Goal: Task Accomplishment & Management: Manage account settings

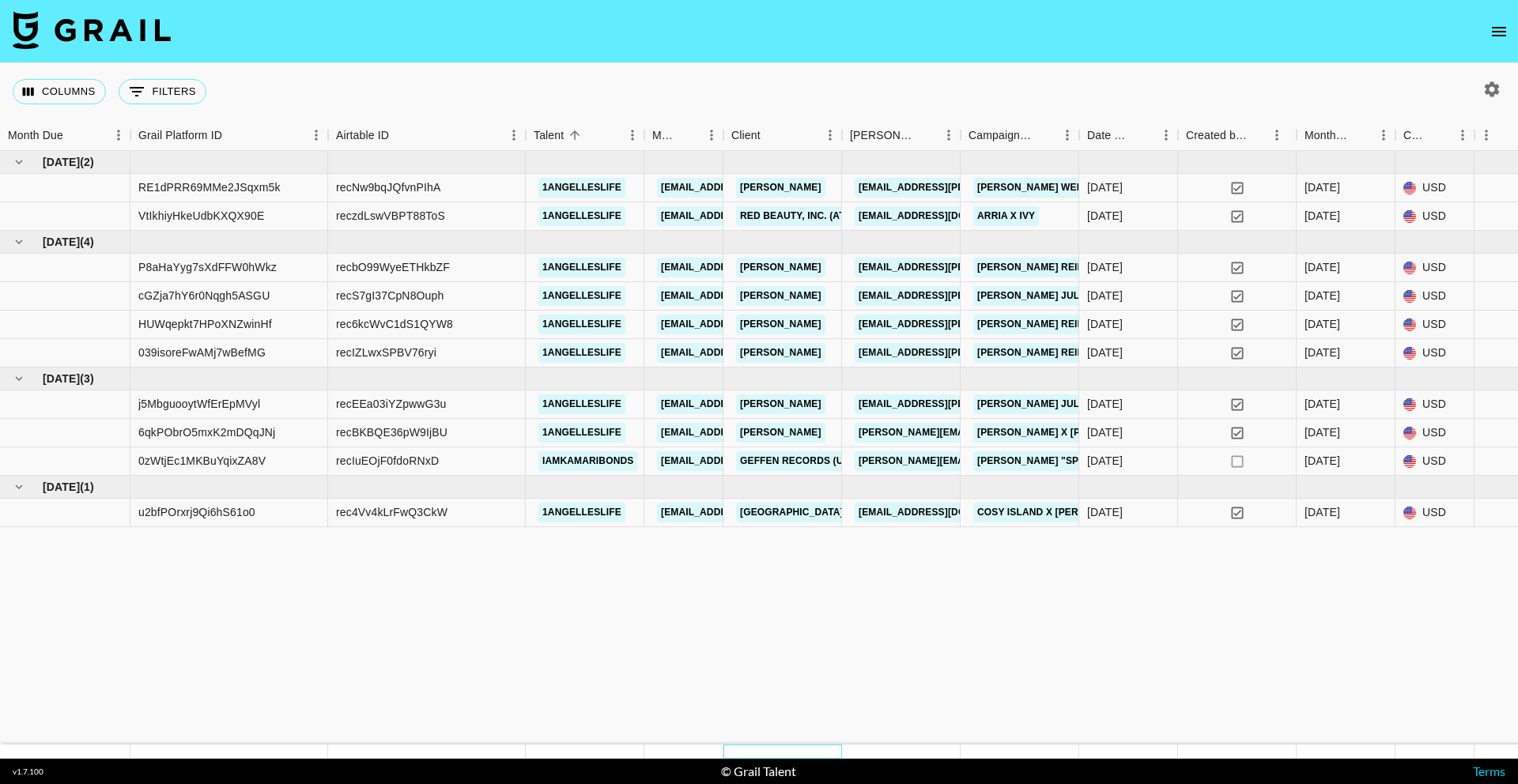
click at [838, 745] on div at bounding box center [783, 752] width 119 height 14
click at [849, 759] on footer "v 1.7.100 © Grail Talent Terms" at bounding box center [759, 771] width 1518 height 25
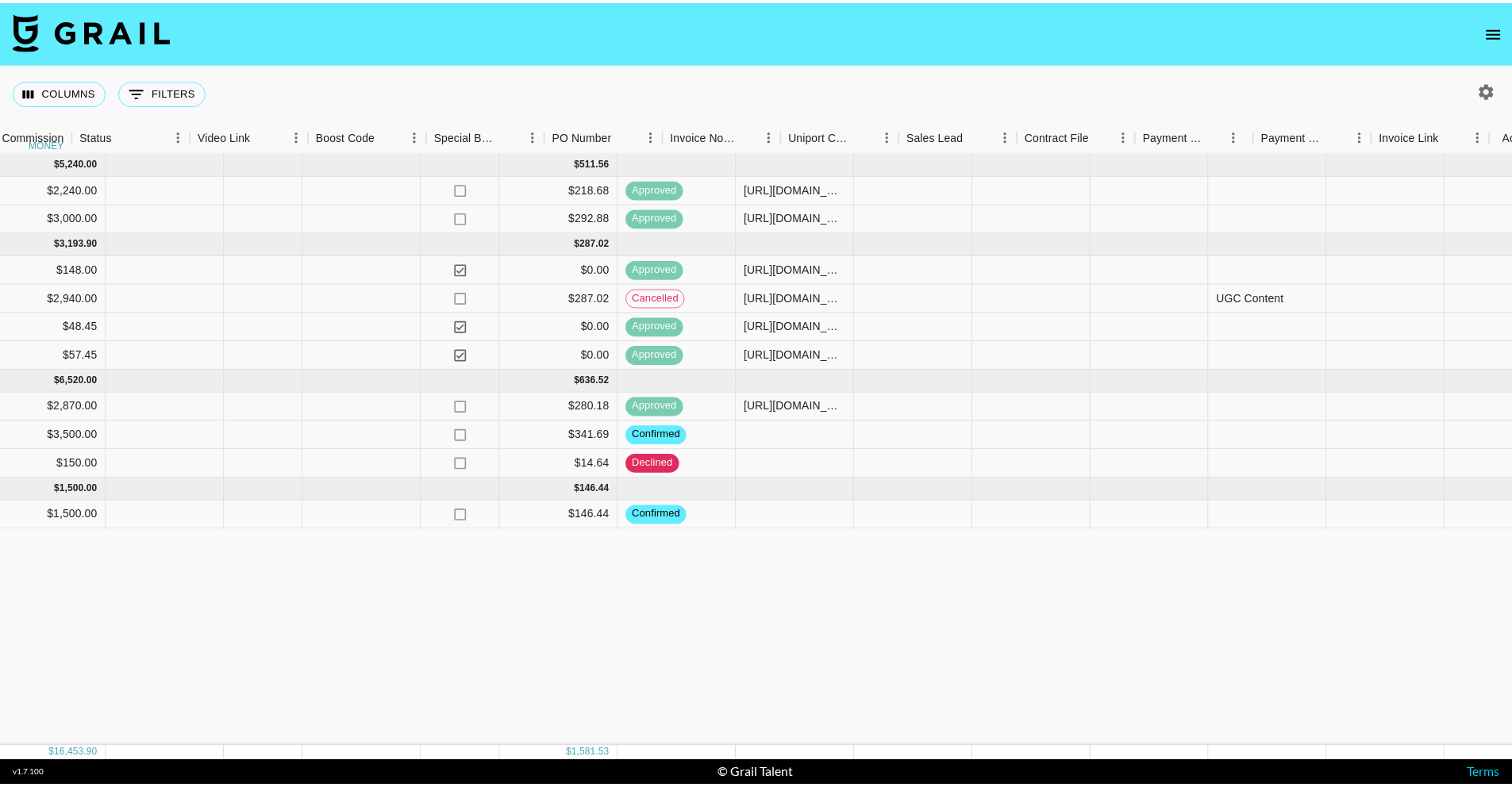
scroll to position [0, 2083]
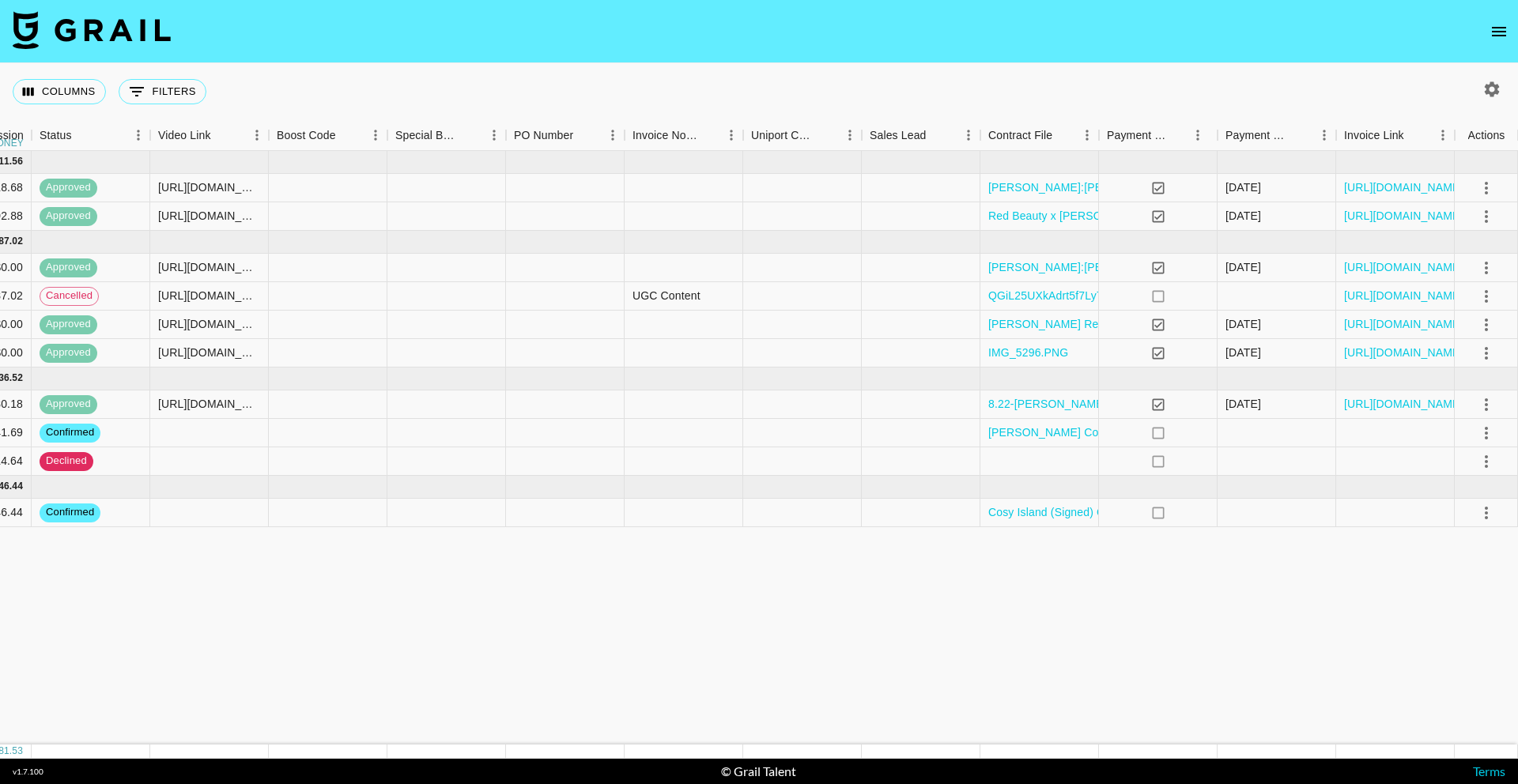
click at [1499, 31] on icon "open drawer" at bounding box center [1498, 31] width 14 height 9
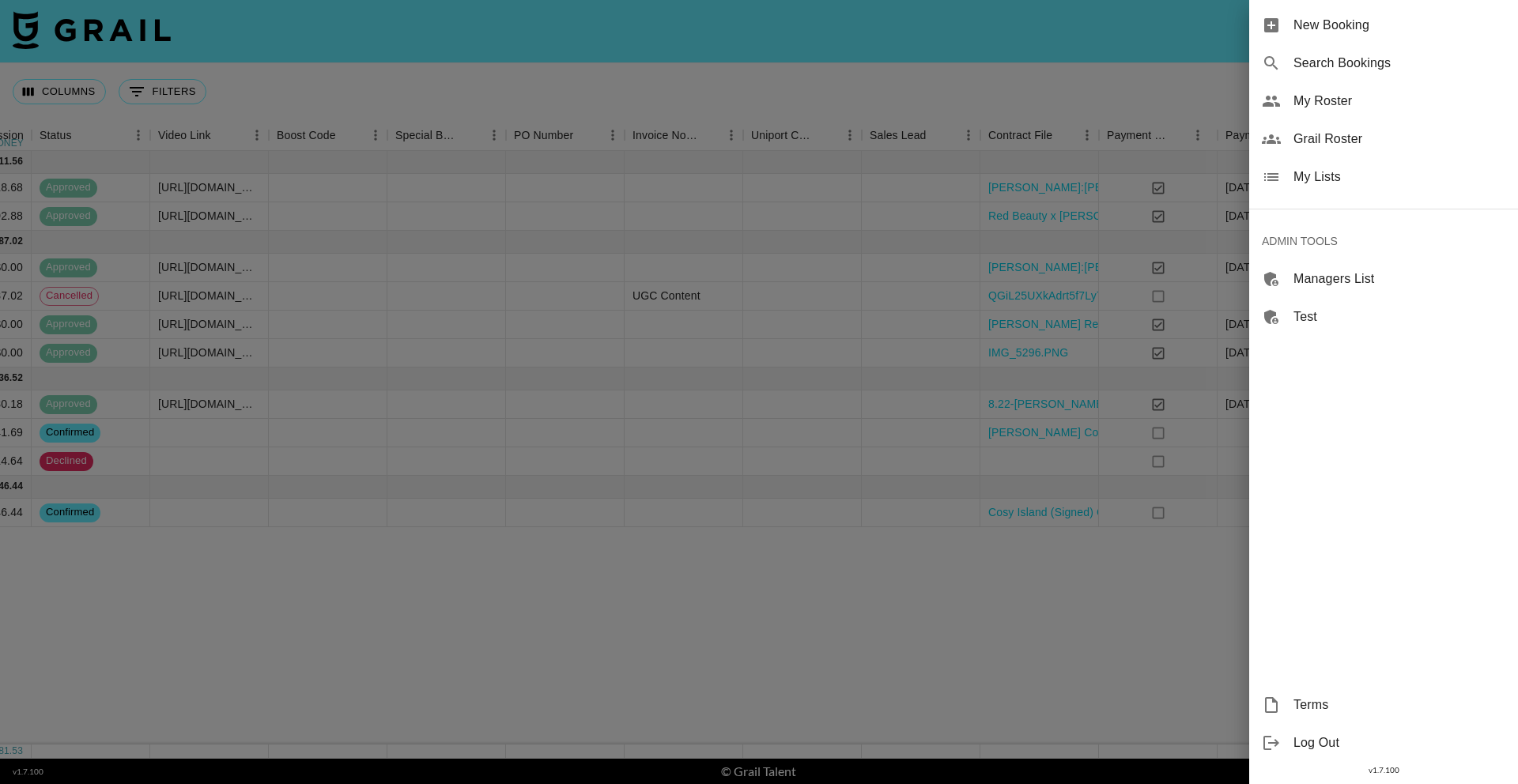
click at [1394, 178] on span "My Lists" at bounding box center [1399, 177] width 212 height 19
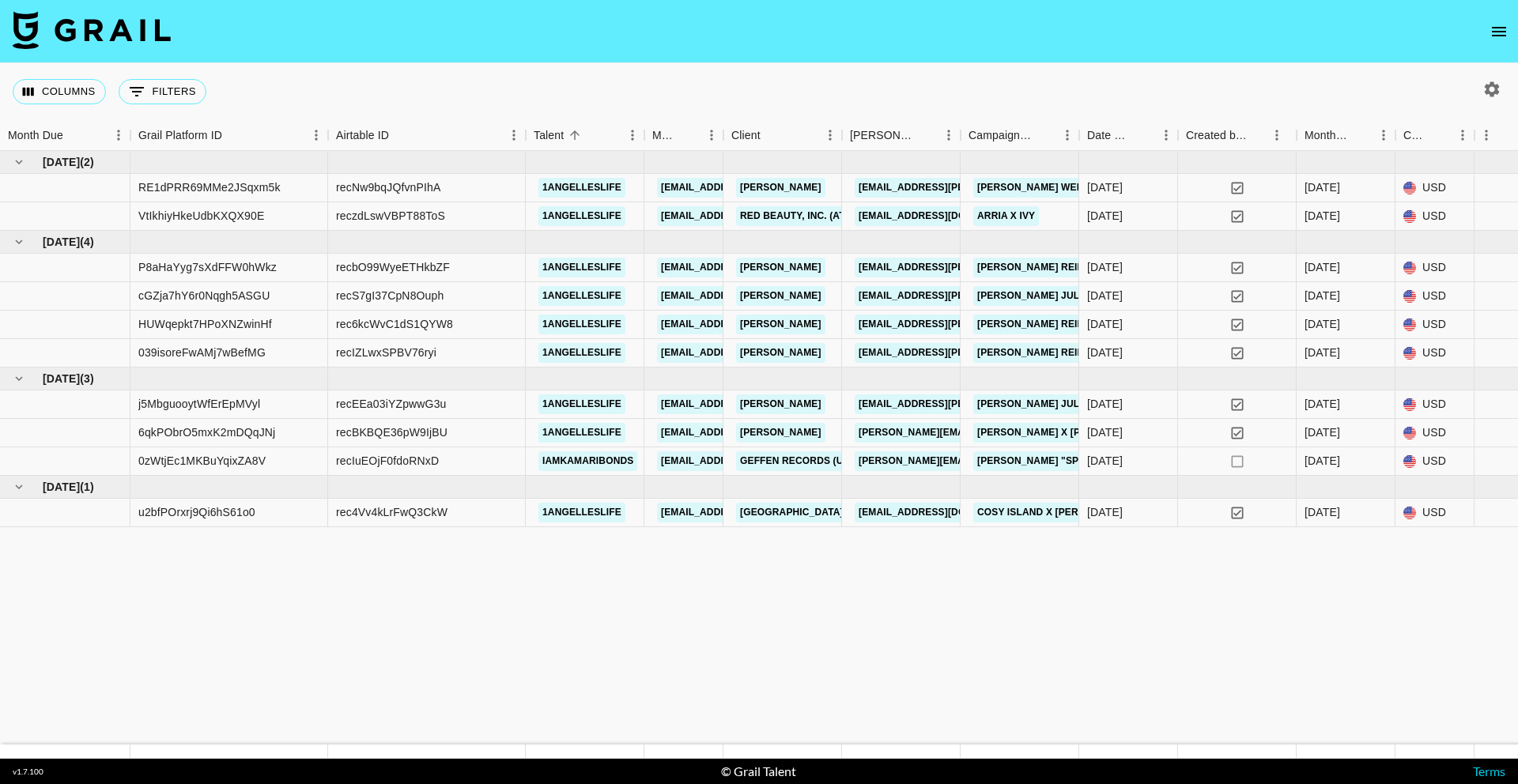
click at [1496, 25] on icon "open drawer" at bounding box center [1498, 31] width 19 height 19
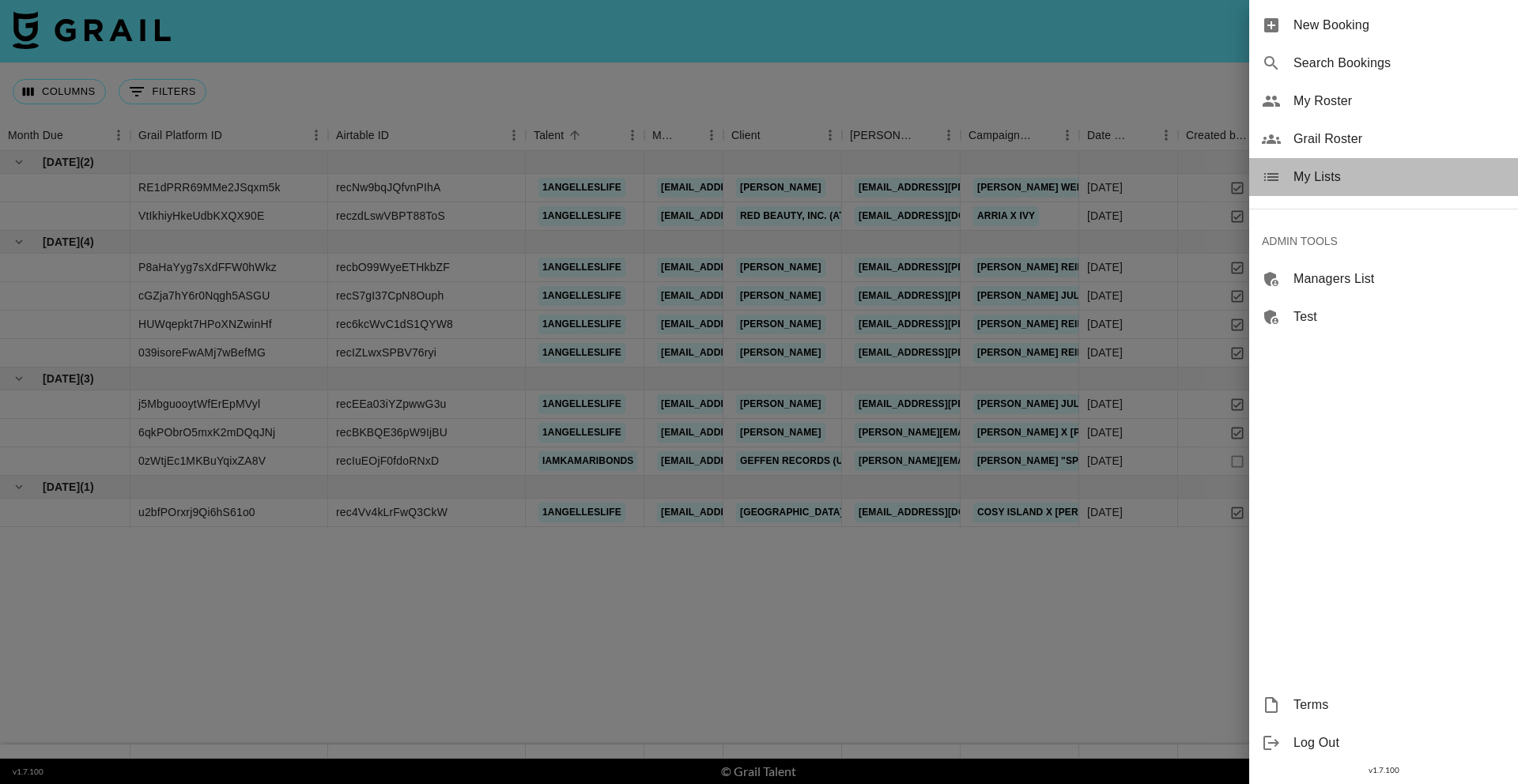
click at [1411, 188] on div "My Lists" at bounding box center [1383, 177] width 268 height 38
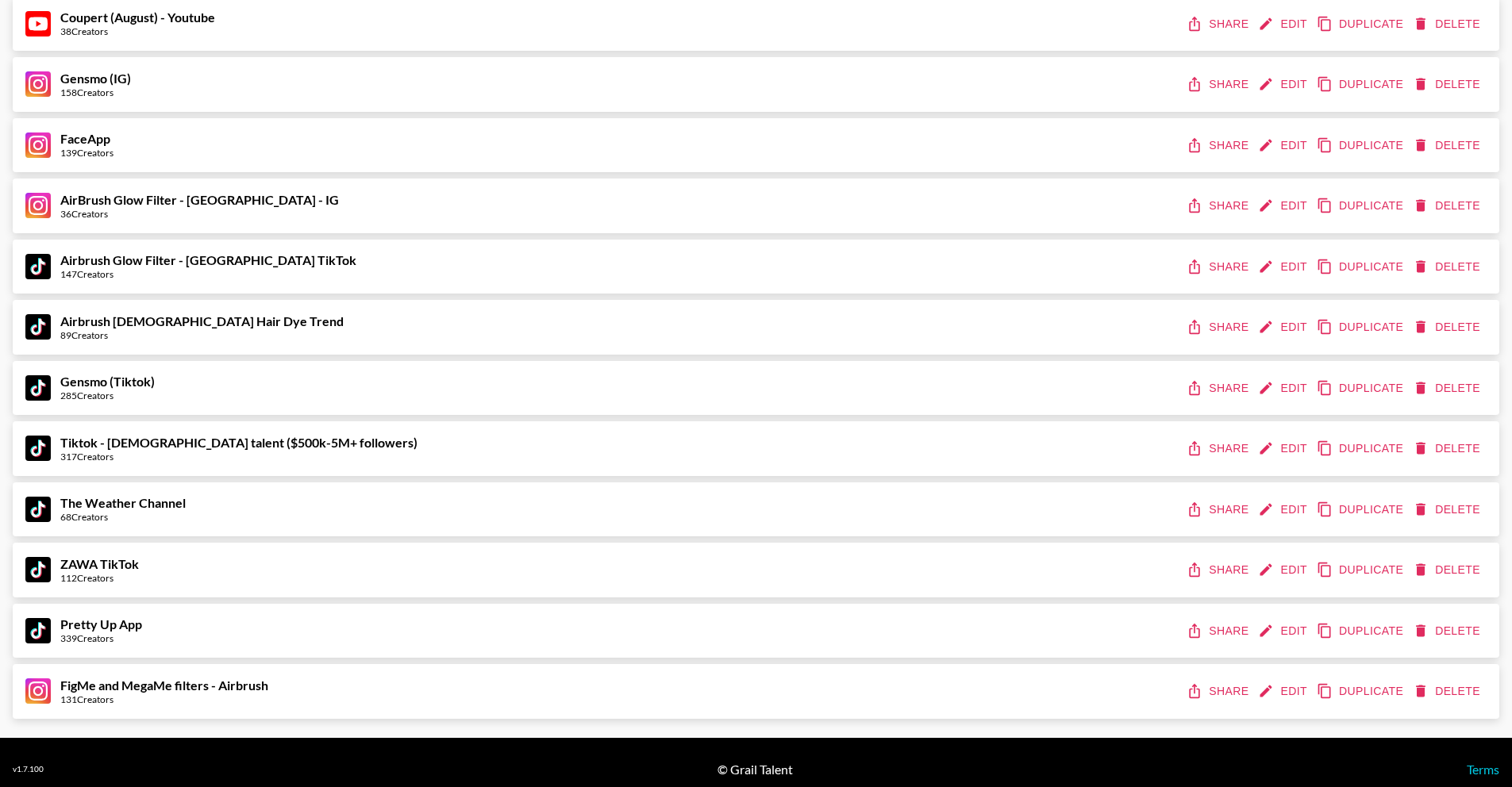
scroll to position [1171, 0]
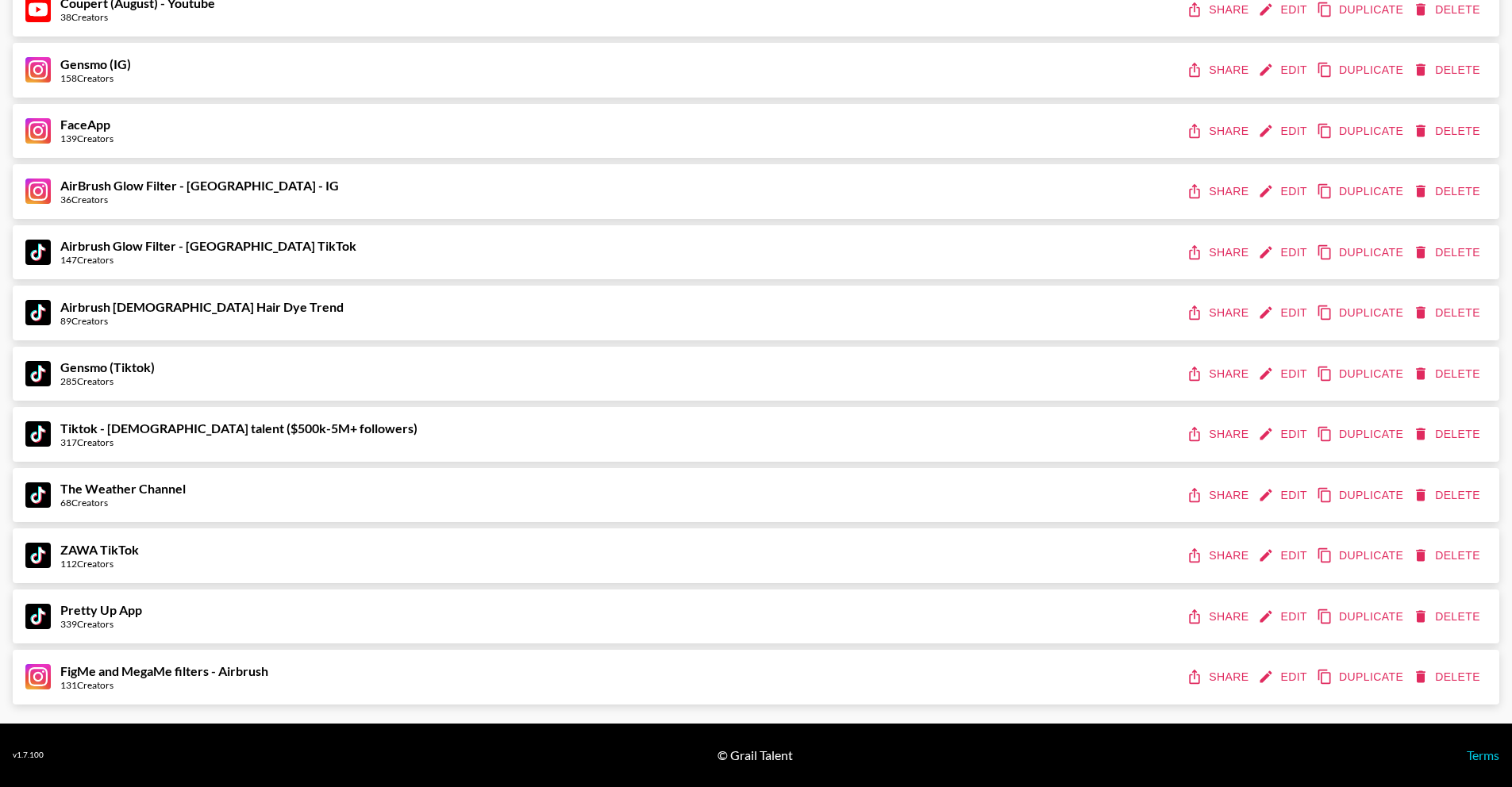
click at [1295, 674] on button "Edit" at bounding box center [1283, 677] width 59 height 29
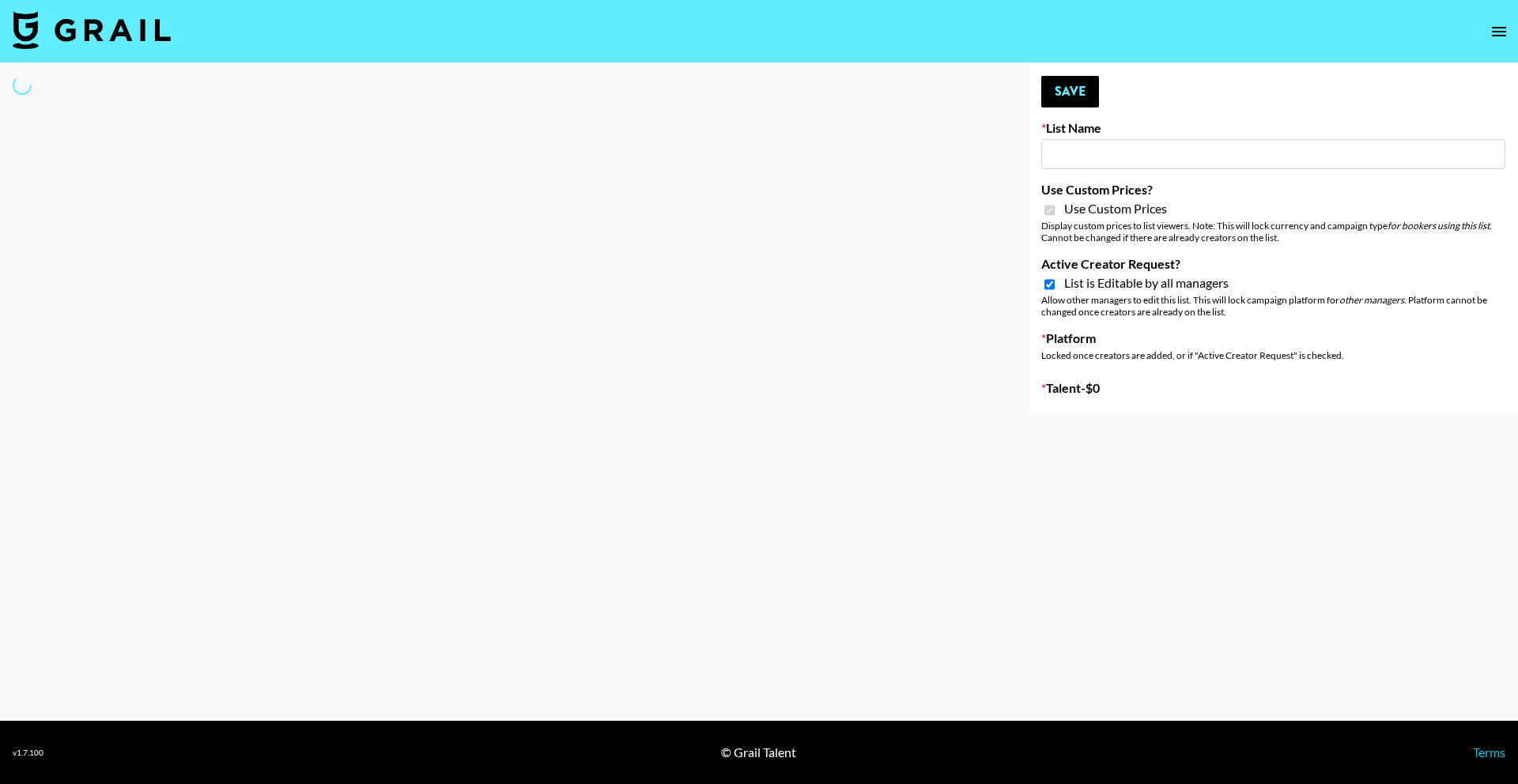
select select "Brand"
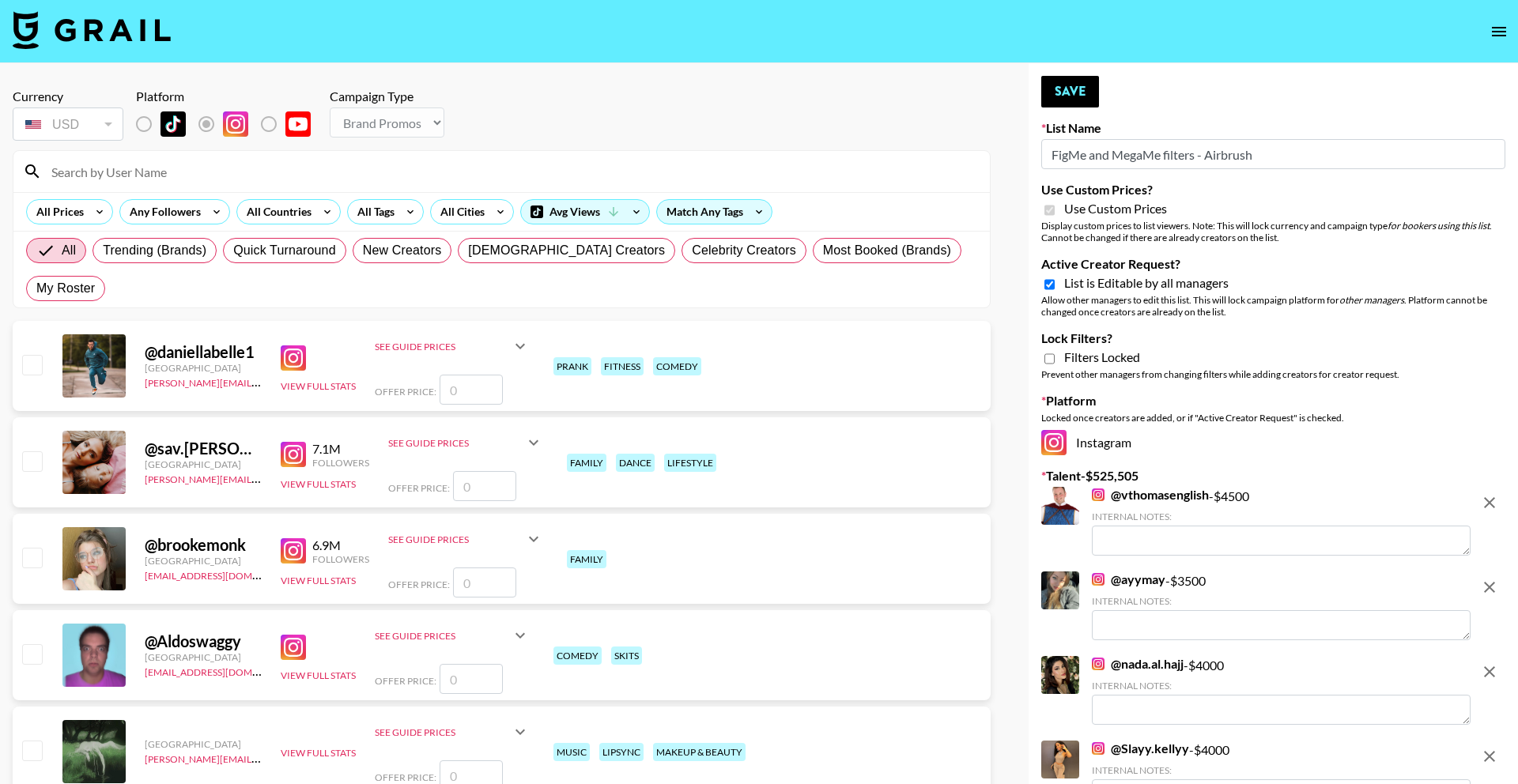
type input "FigMe and MegaMe filters - Airbrush"
checkbox input "true"
click at [1101, 285] on span "List is Editable by all managers" at bounding box center [1138, 283] width 165 height 16
click at [1047, 285] on input "Active Creator Request?" at bounding box center [1041, 285] width 10 height 14
checkbox input "false"
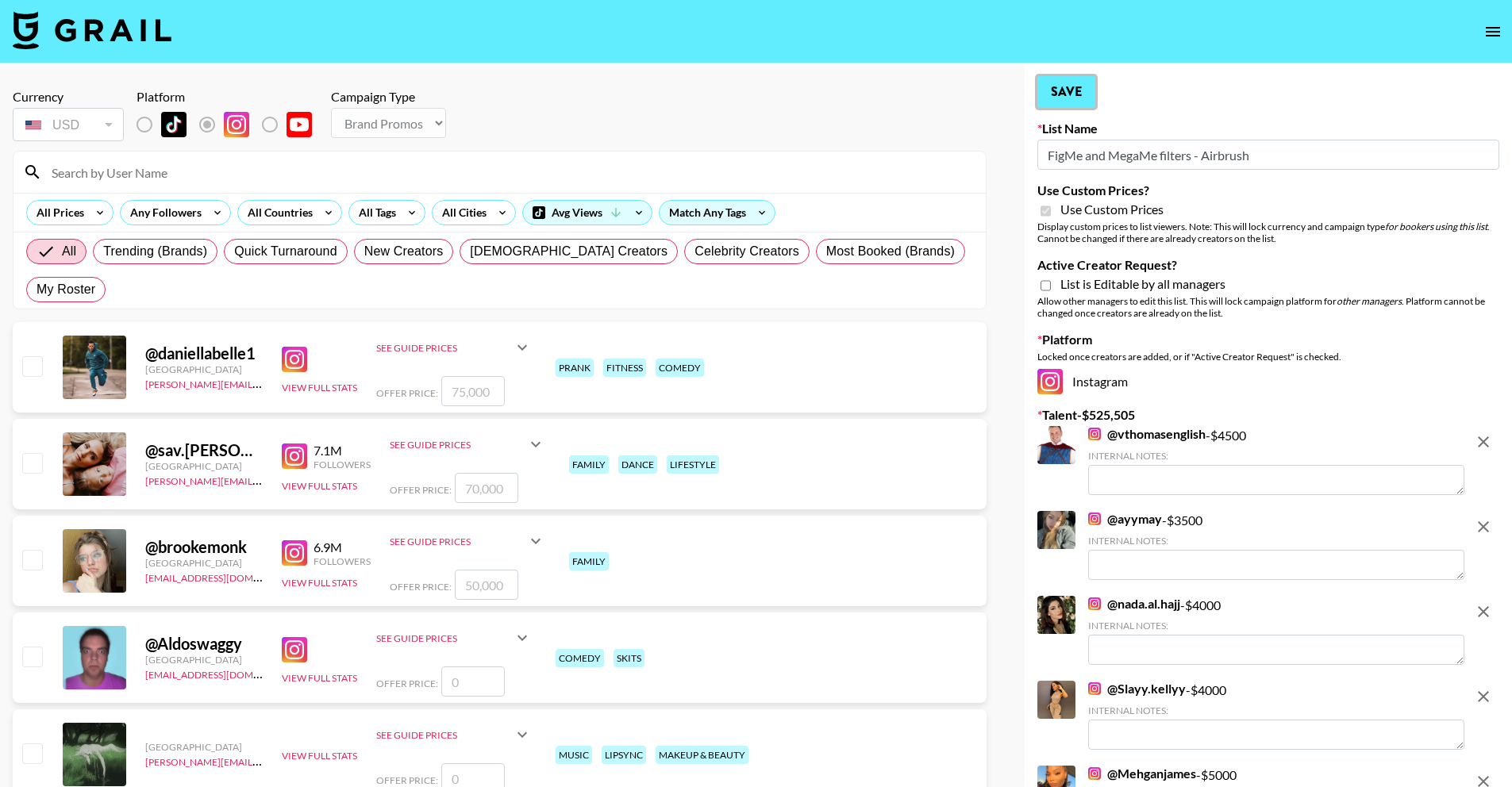
click at [1089, 102] on button "Save" at bounding box center [1066, 91] width 58 height 32
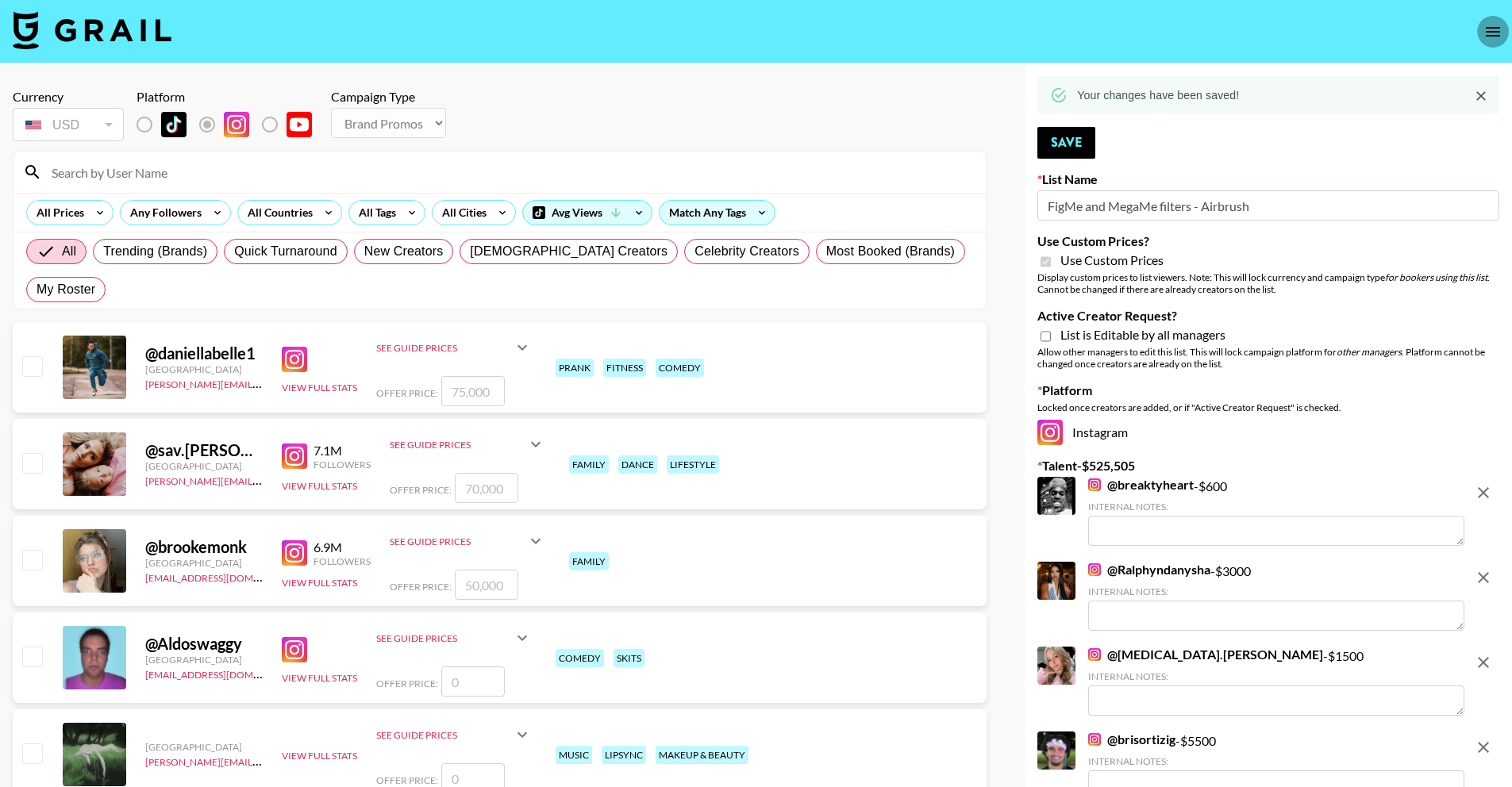
click at [1483, 32] on icon "open drawer" at bounding box center [1492, 32] width 19 height 19
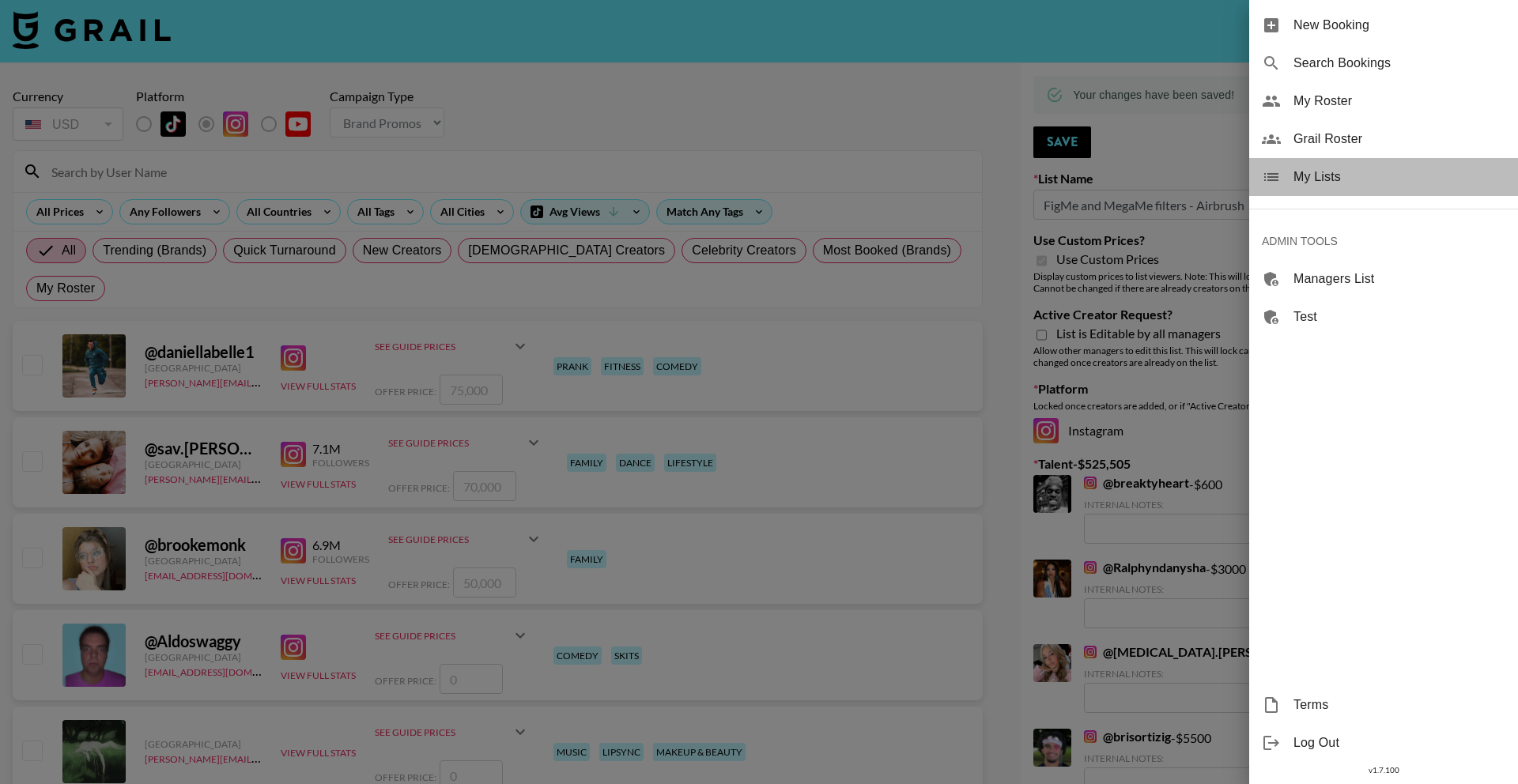
click at [1364, 176] on span "My Lists" at bounding box center [1399, 177] width 212 height 19
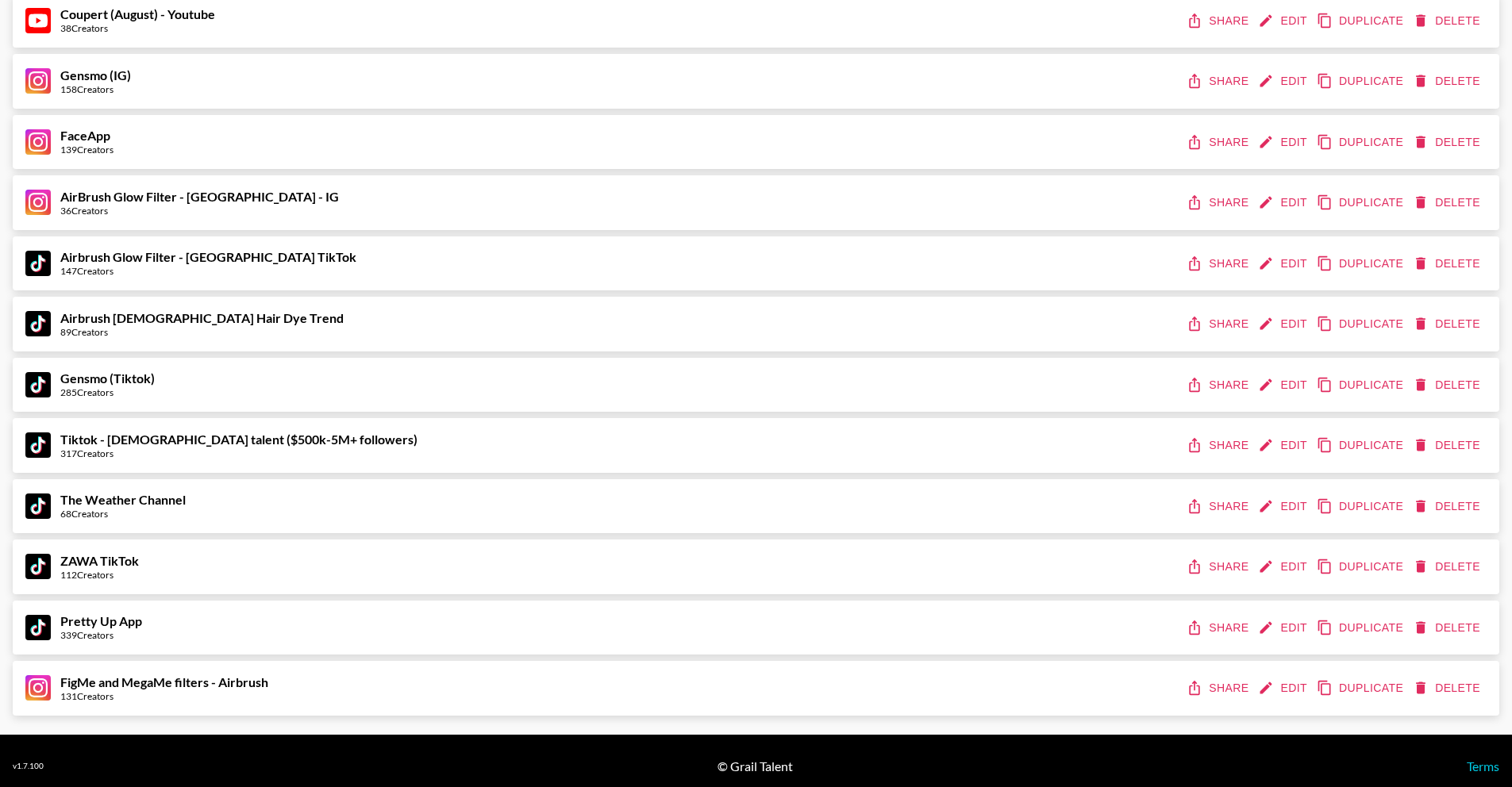
scroll to position [1171, 0]
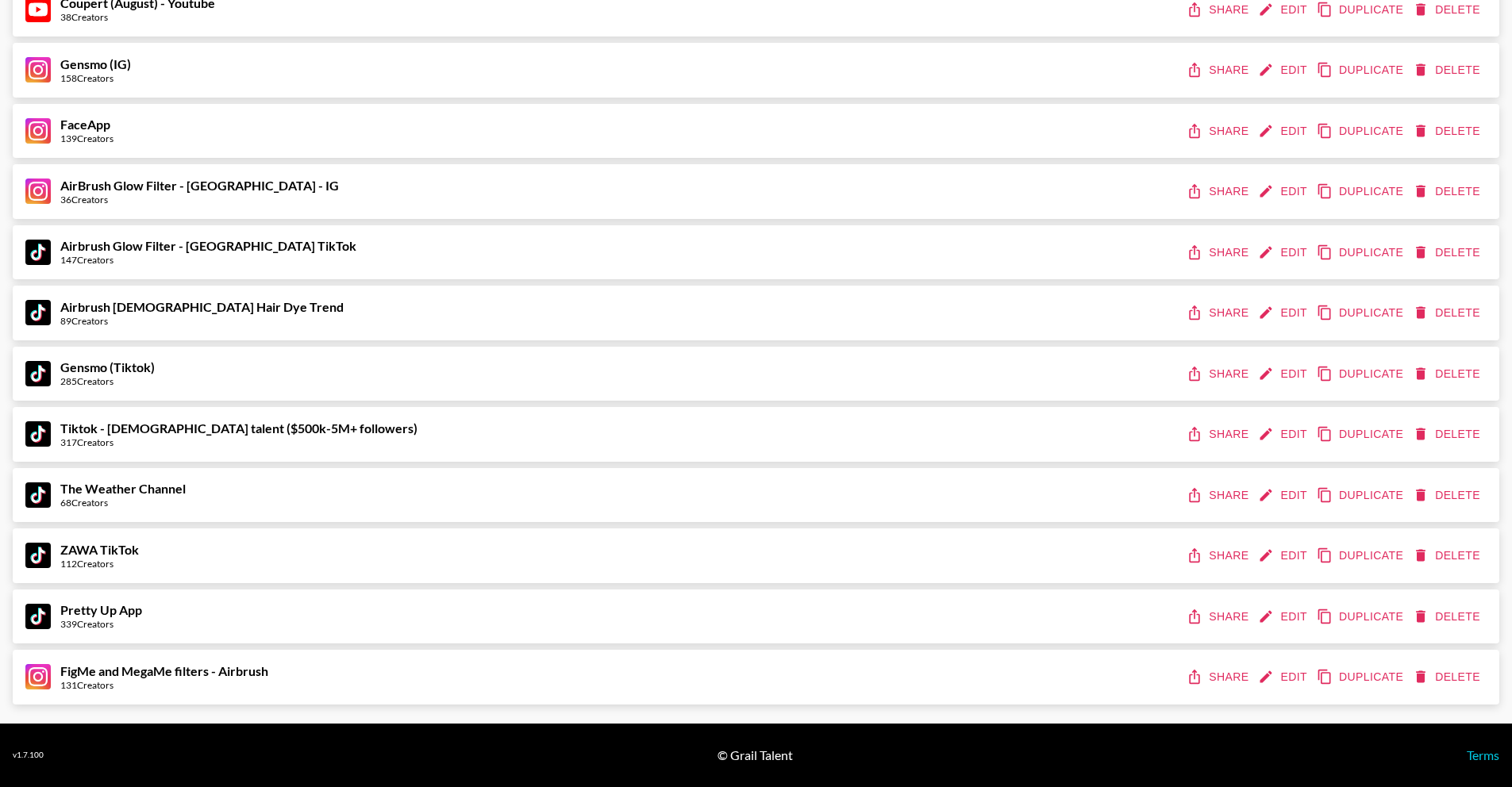
click at [1231, 673] on button "Share" at bounding box center [1219, 677] width 72 height 29
click at [1296, 671] on button "Edit" at bounding box center [1283, 677] width 59 height 29
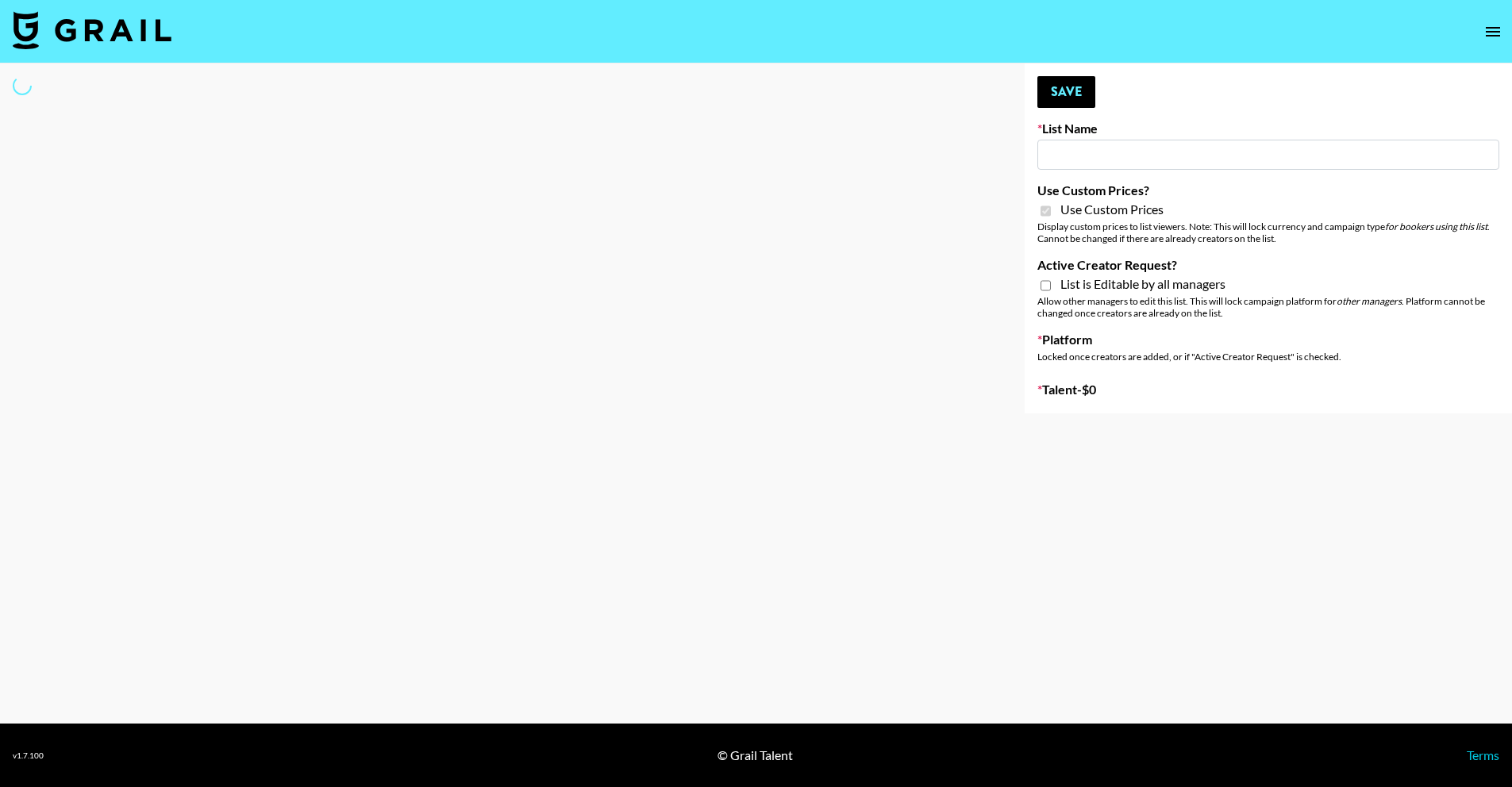
type input "FigMe and MegaMe filters - Airbrush"
checkbox input "true"
select select "Brand"
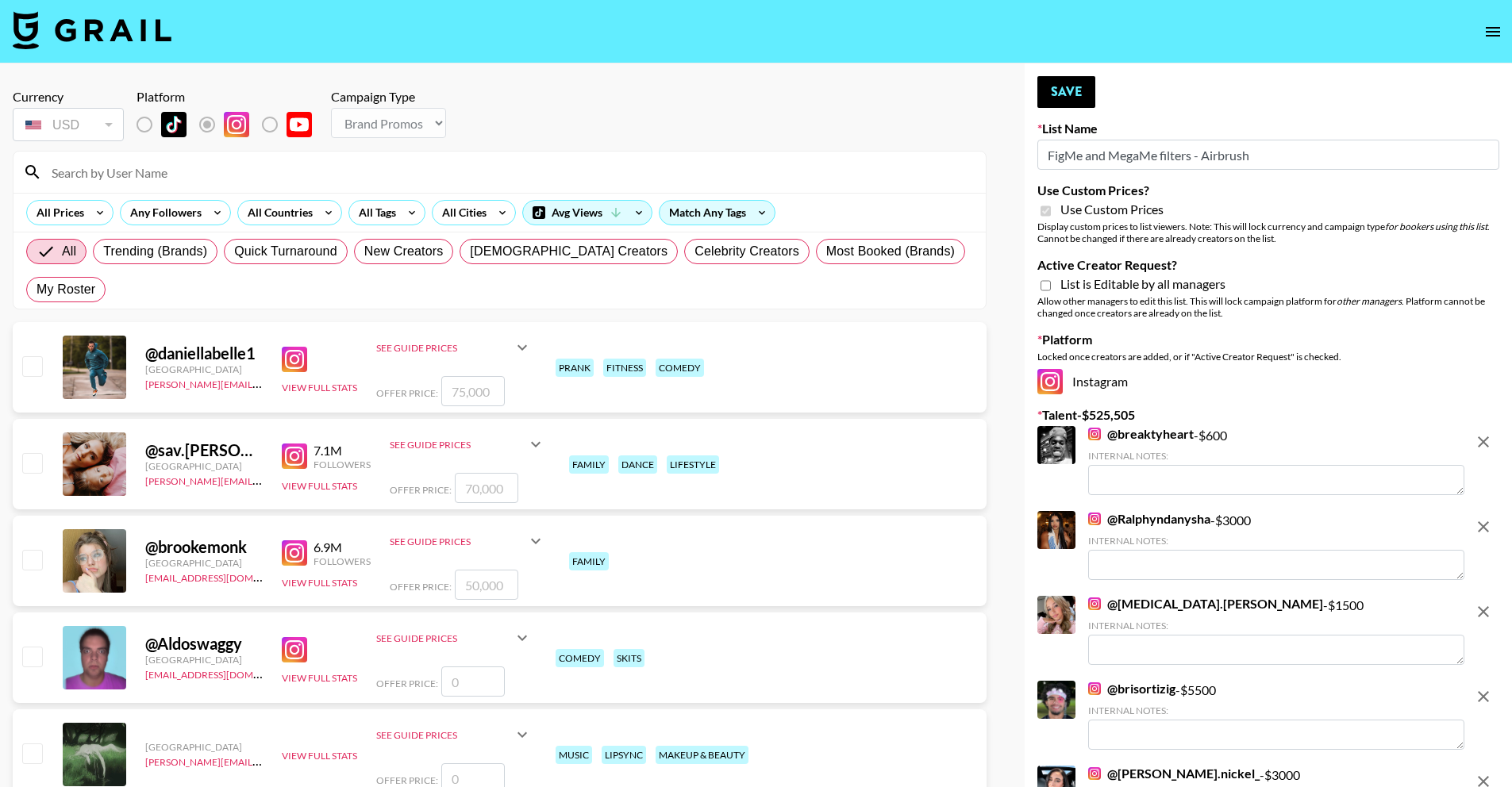
click at [1169, 441] on link "@ breaktyheart" at bounding box center [1141, 434] width 106 height 16
click at [1479, 439] on icon "remove" at bounding box center [1483, 442] width 19 height 19
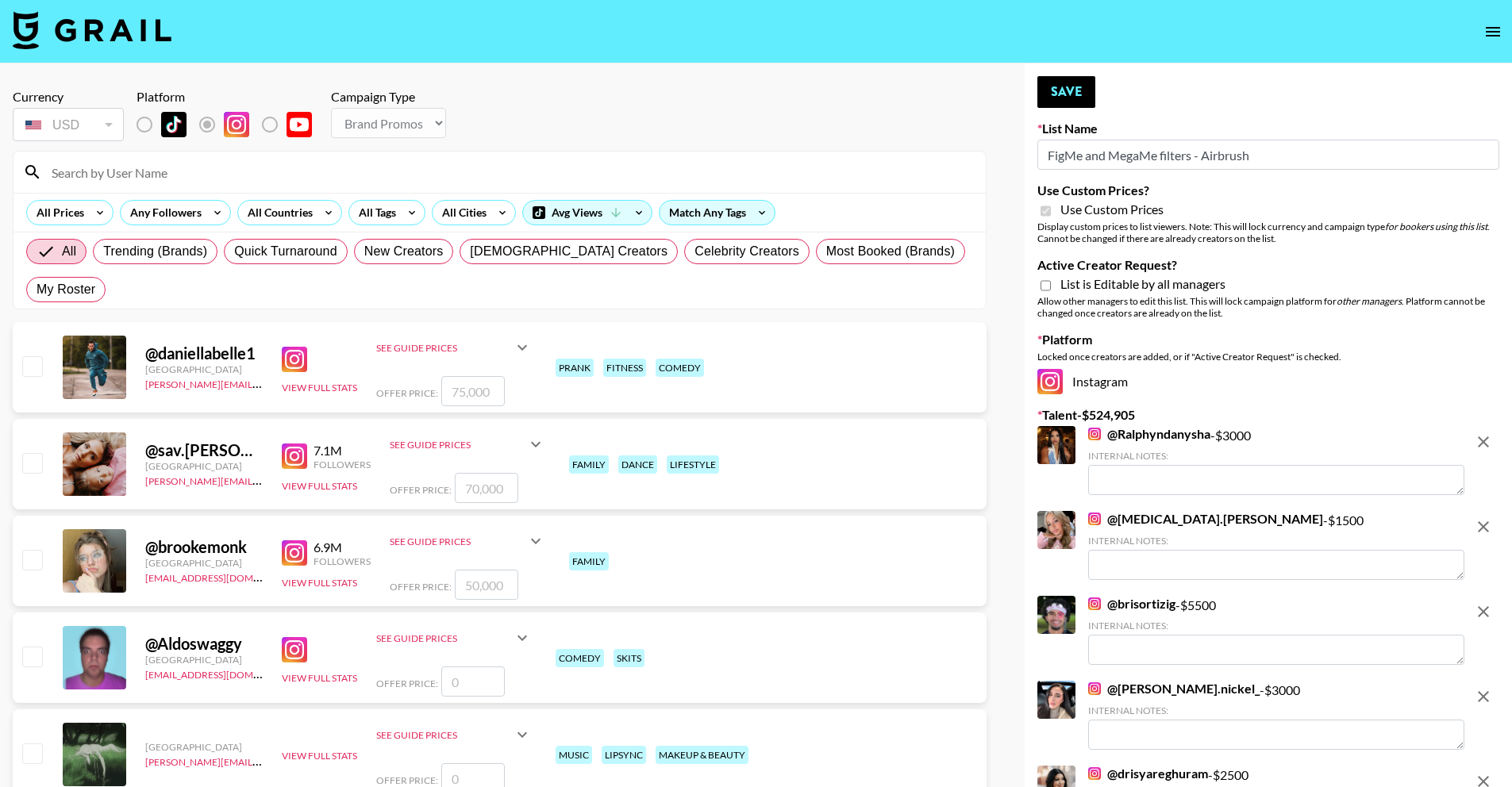
click at [1166, 439] on link "@ Ralphyndanysha" at bounding box center [1149, 434] width 122 height 16
click at [1470, 439] on button "remove" at bounding box center [1483, 442] width 32 height 32
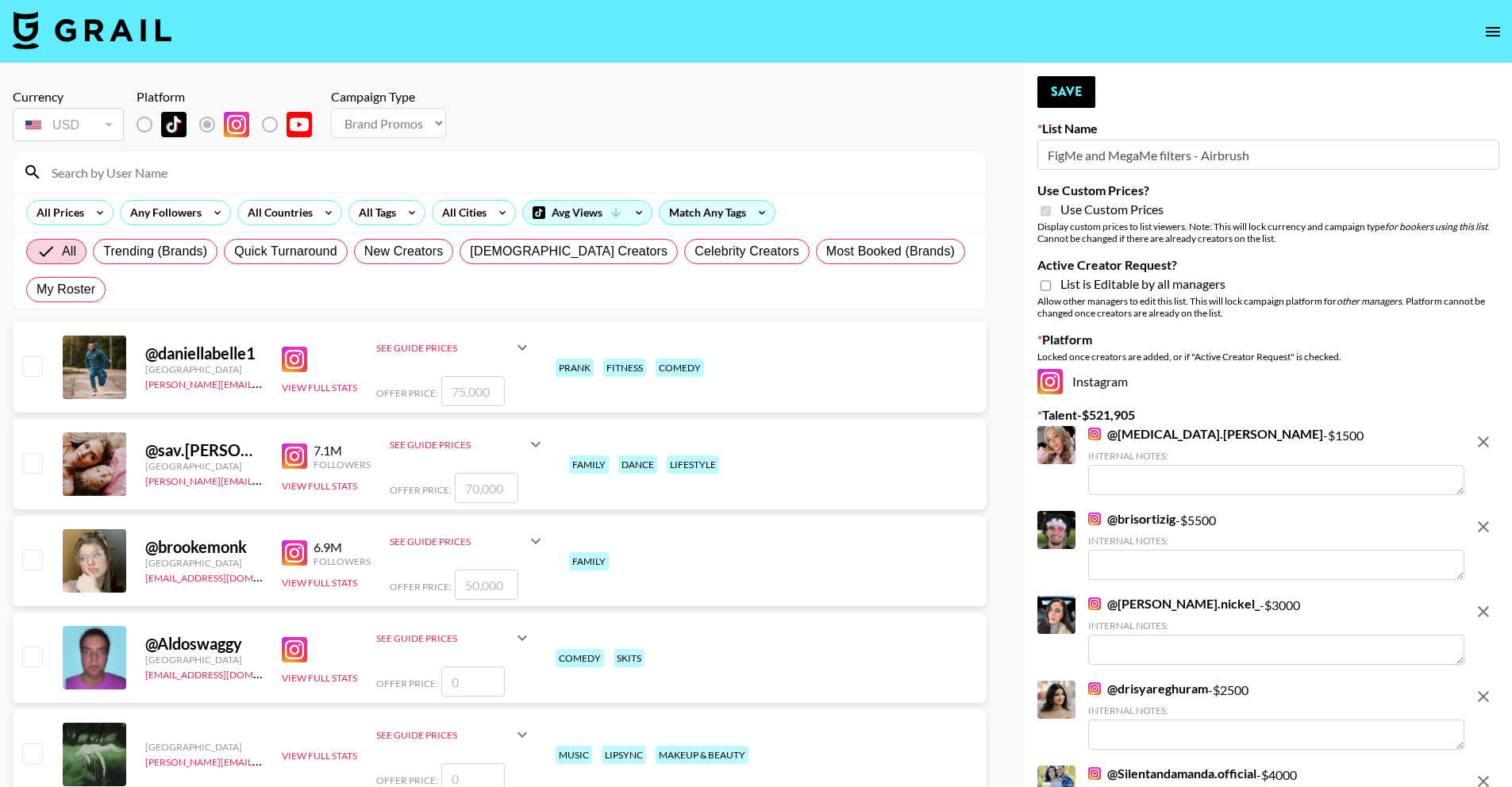
click at [1139, 437] on link "@ [MEDICAL_DATA].[PERSON_NAME]" at bounding box center [1205, 434] width 235 height 16
click at [1484, 445] on icon "remove" at bounding box center [1483, 442] width 19 height 19
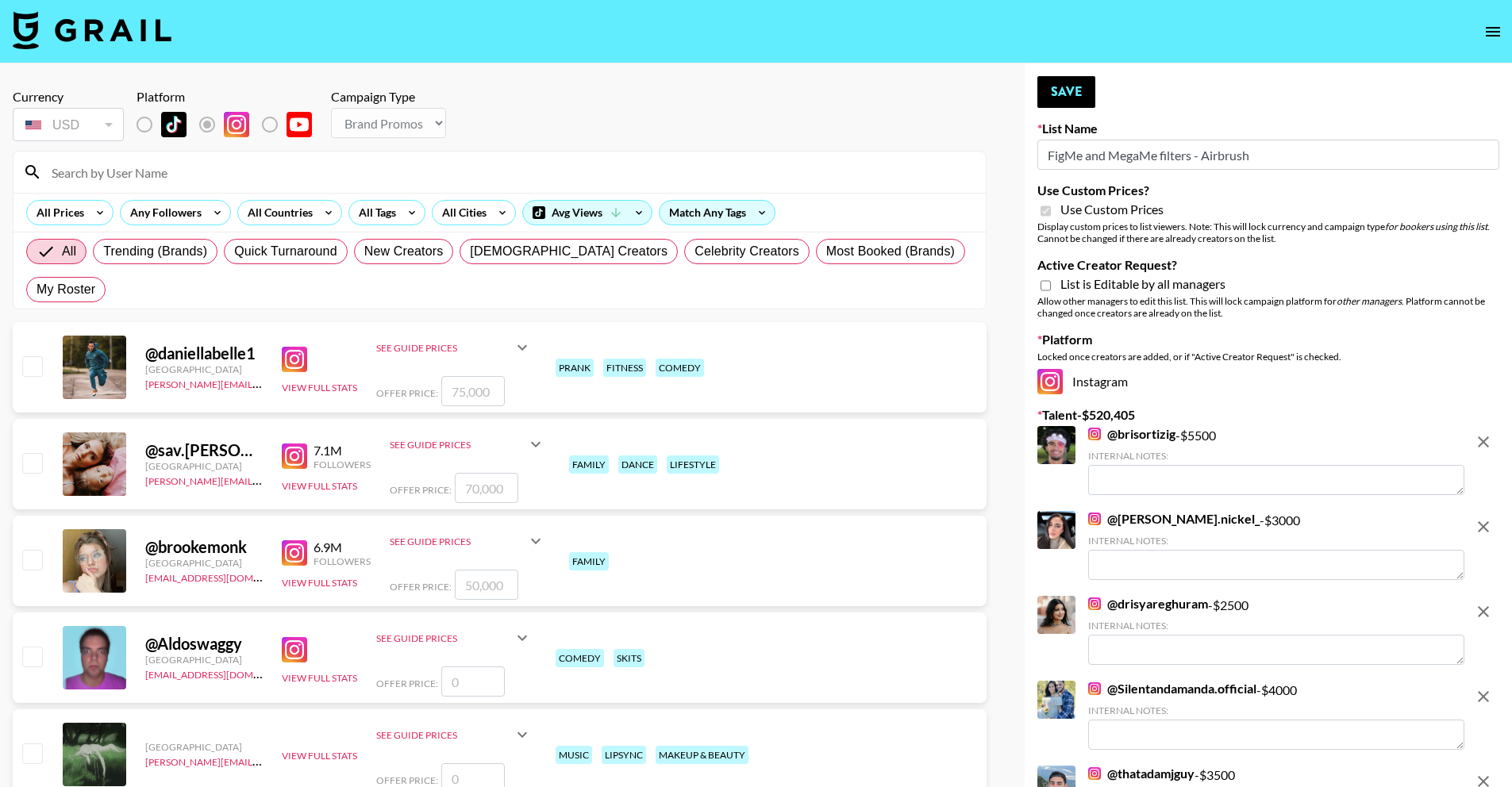
click at [1127, 442] on strong "@ brisortizig" at bounding box center [1132, 436] width 87 height 15
click at [1128, 441] on link "@ brisortizig" at bounding box center [1132, 434] width 87 height 16
click at [1135, 520] on link "@ caitlin.nickel_" at bounding box center [1173, 518] width 171 height 16
click at [1480, 522] on icon "remove" at bounding box center [1483, 527] width 19 height 19
click at [1154, 518] on link "@ drisyareghuram" at bounding box center [1148, 518] width 120 height 16
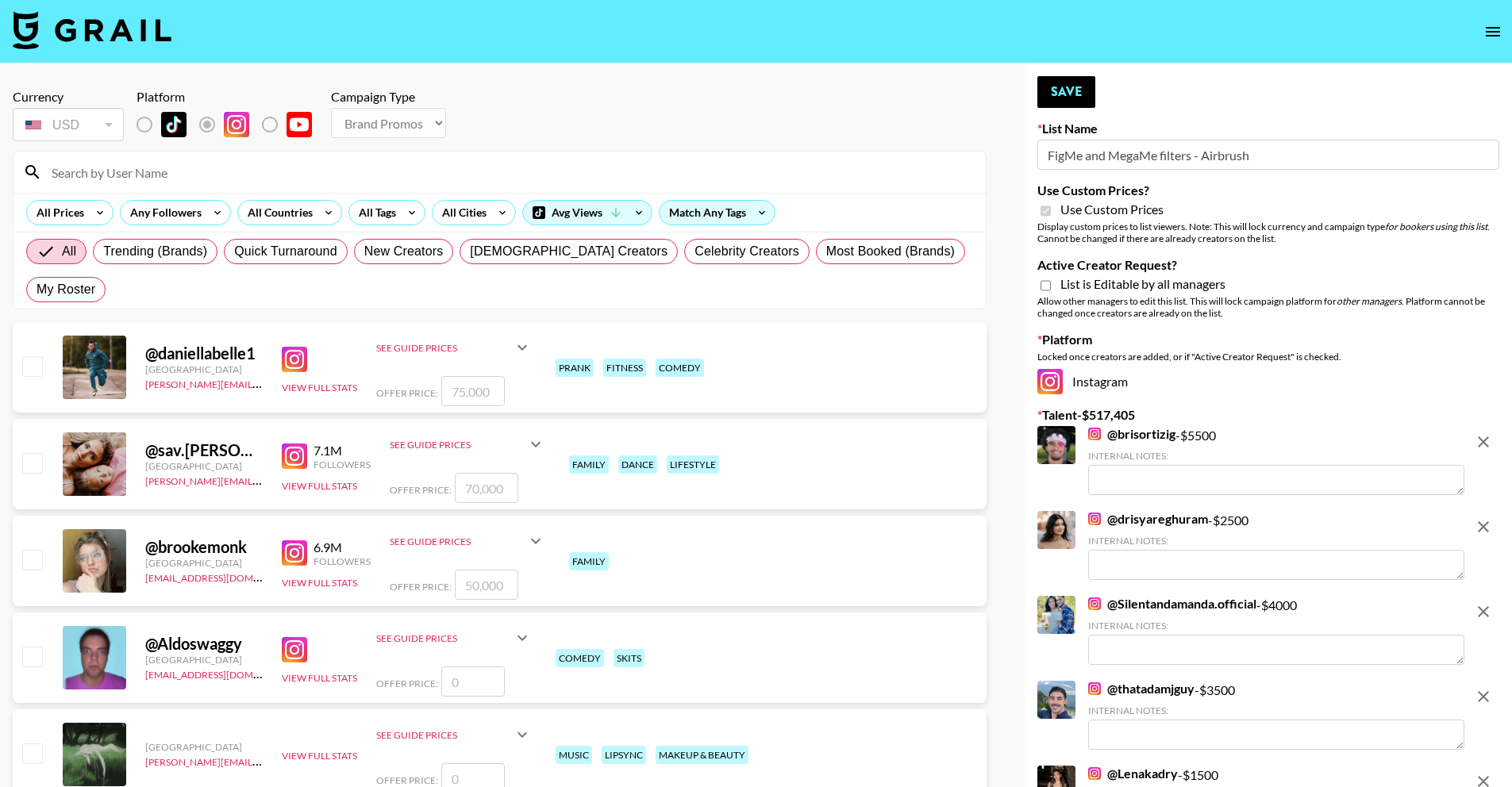
click at [1214, 600] on link "@ Silentandamanda.official" at bounding box center [1172, 604] width 168 height 16
click at [1165, 688] on link "@ thatadamjguy" at bounding box center [1141, 689] width 107 height 16
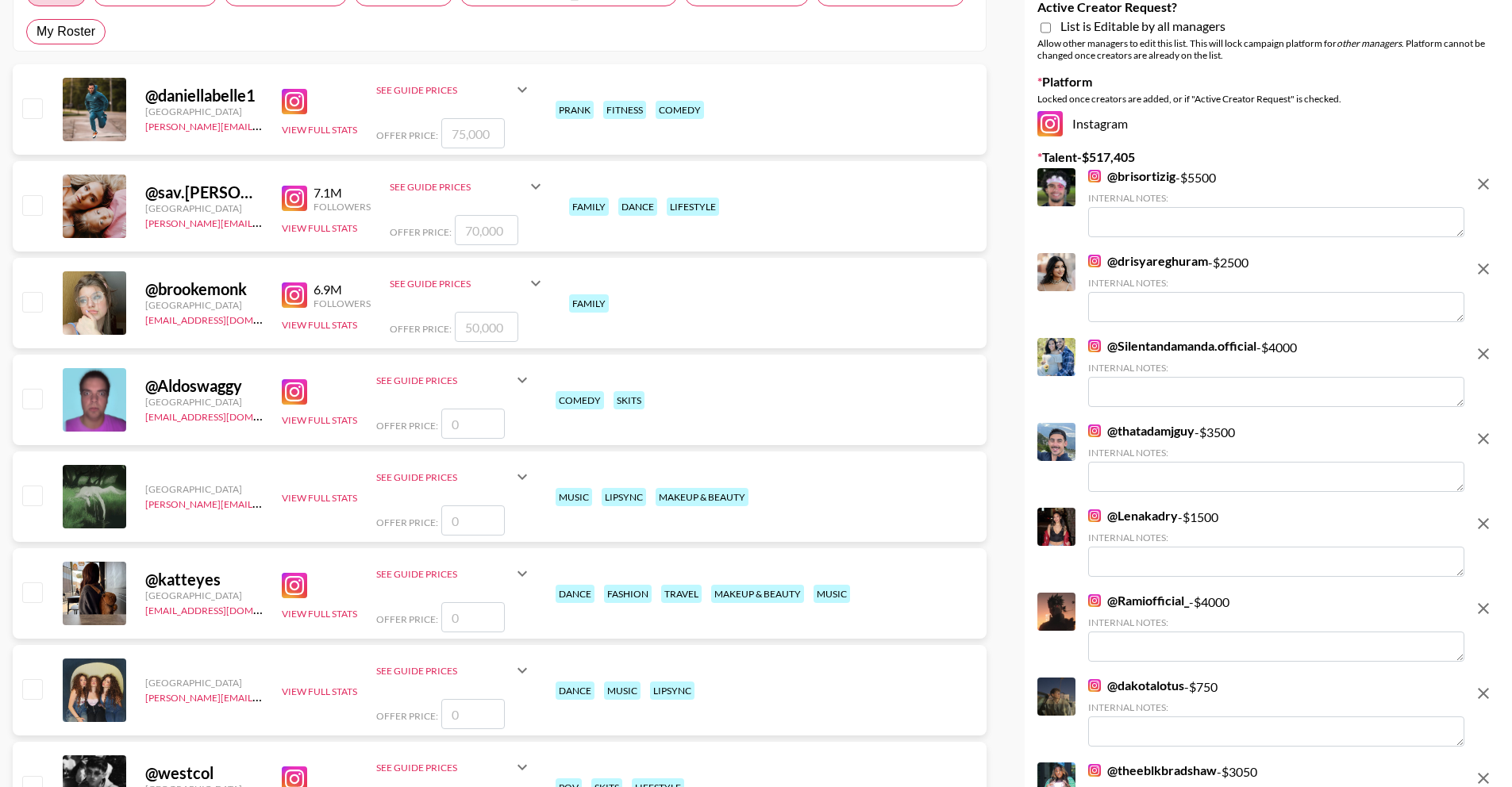
scroll to position [281, 0]
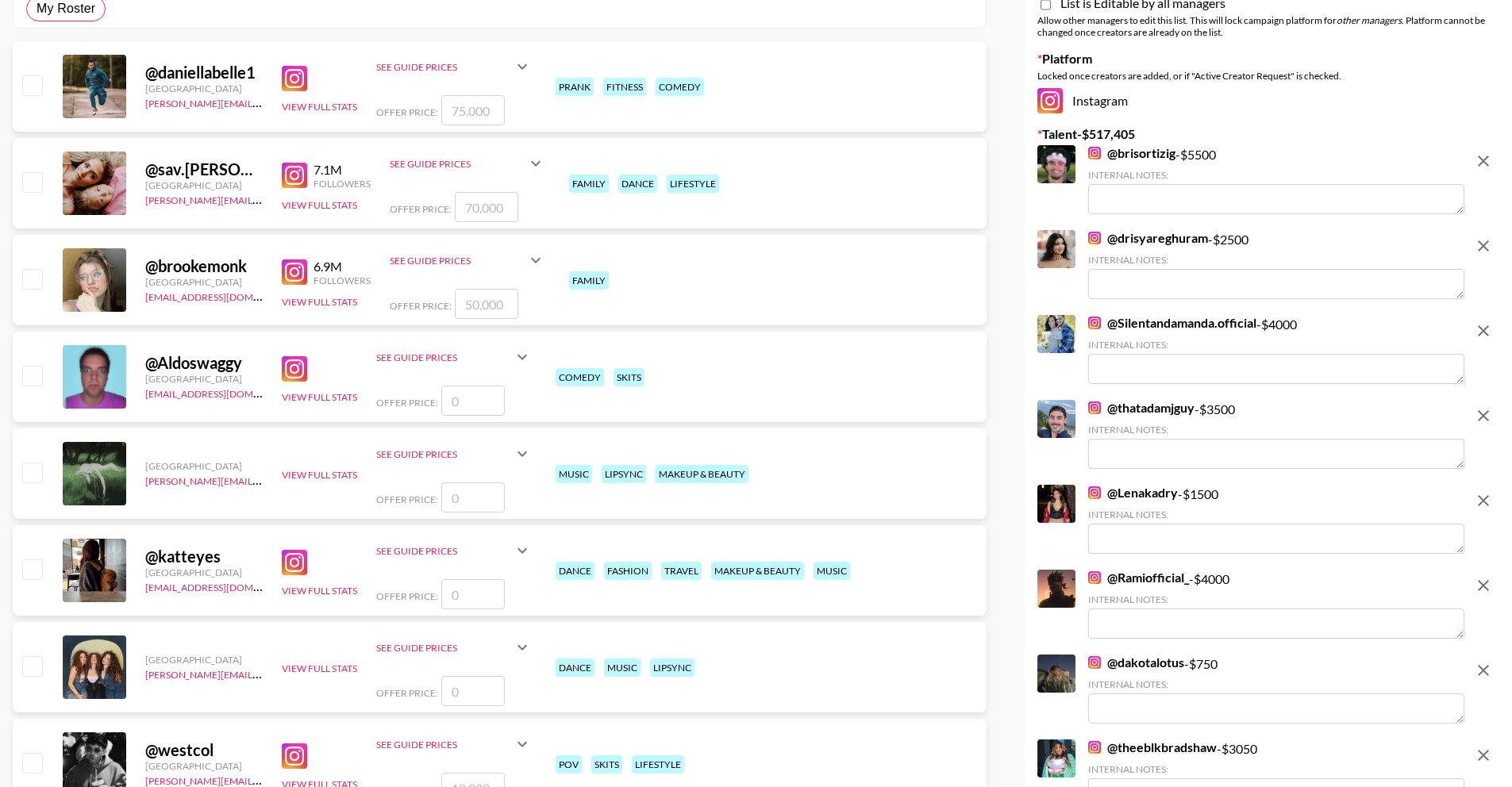
click at [1149, 490] on link "@ Lenakadry" at bounding box center [1133, 493] width 90 height 16
click at [1159, 584] on link "@ Ramiofficial_" at bounding box center [1138, 577] width 101 height 16
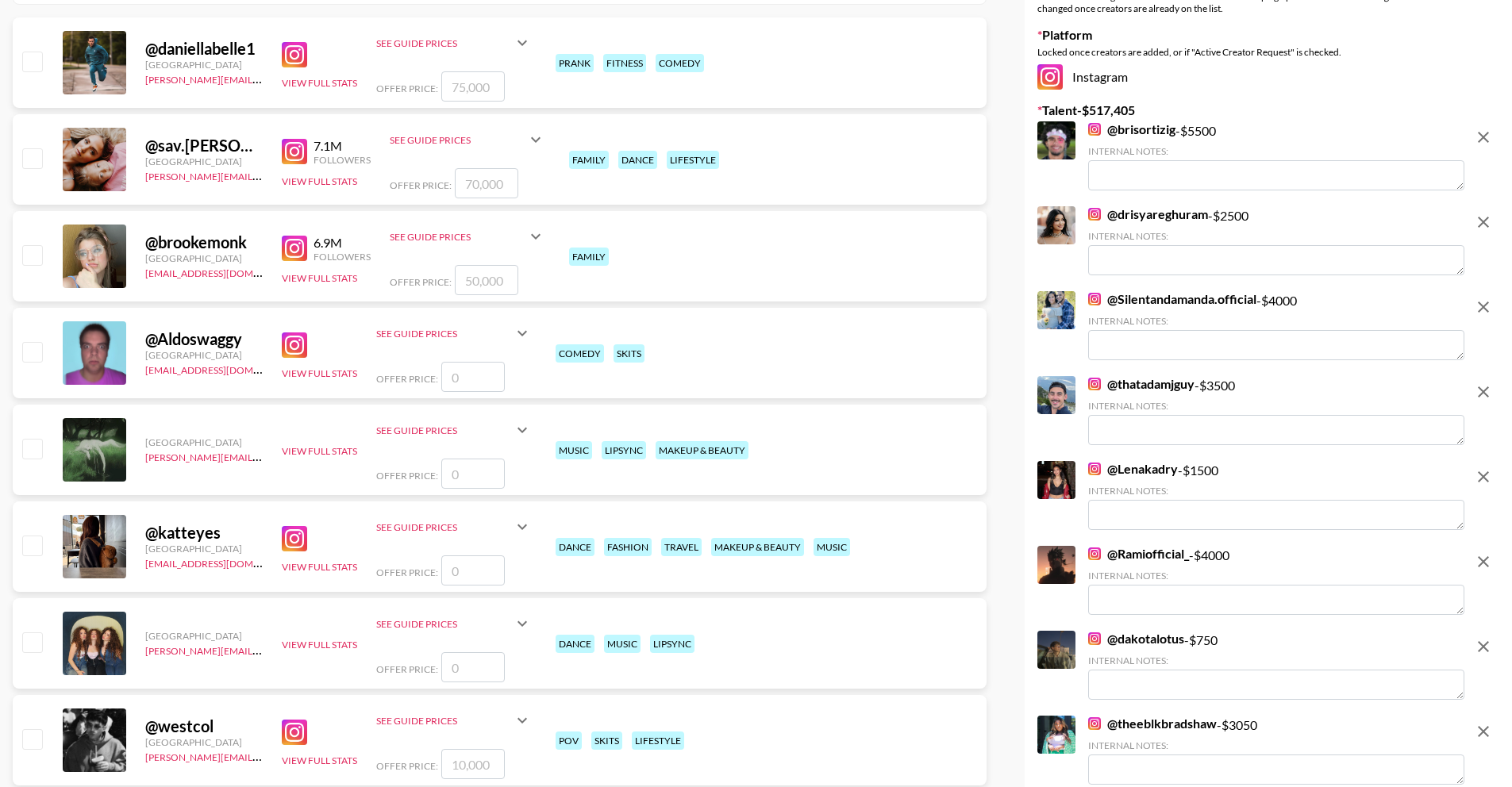
scroll to position [309, 0]
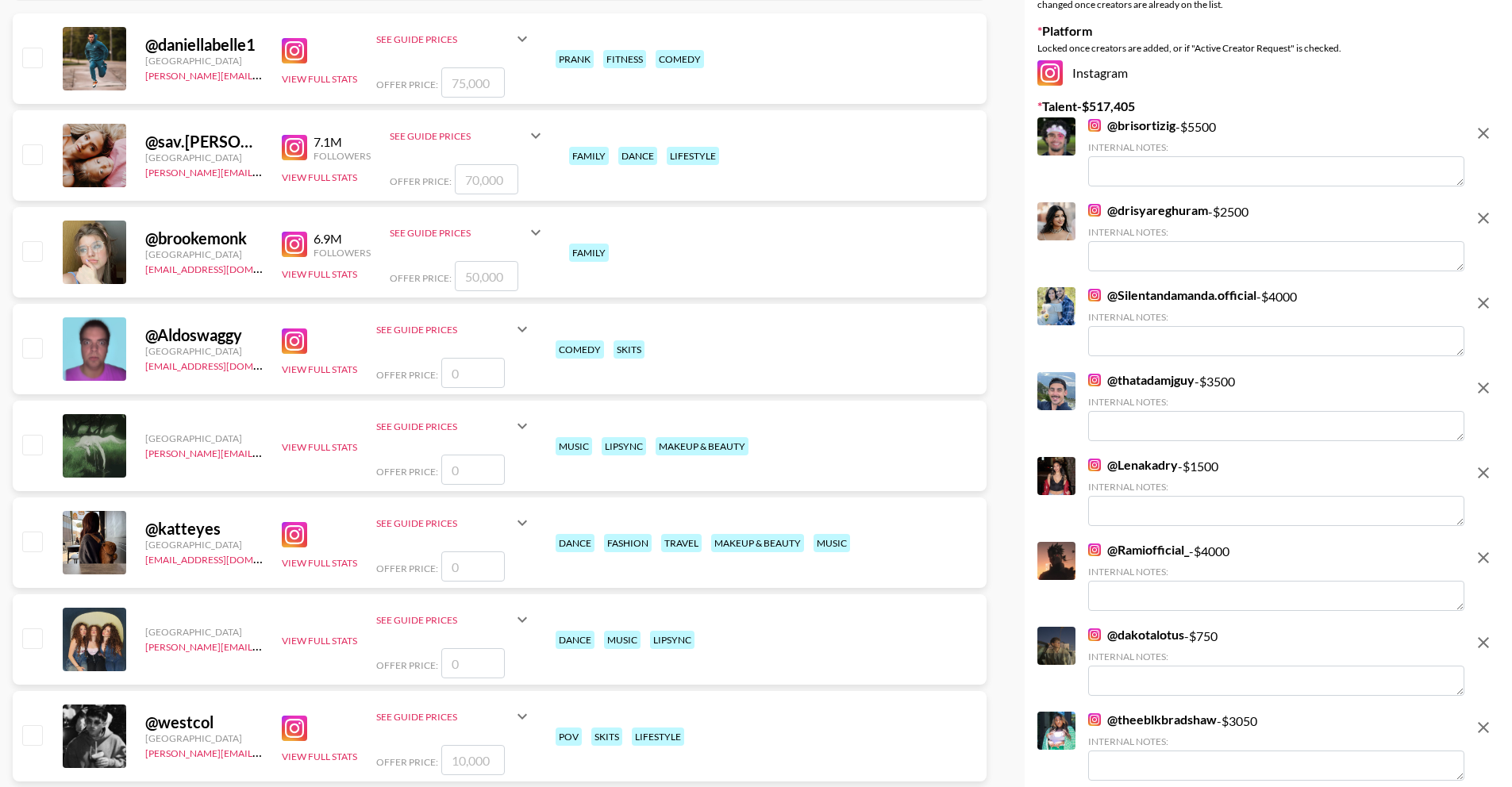
click at [1174, 639] on link "@ dakotalotus" at bounding box center [1136, 634] width 96 height 16
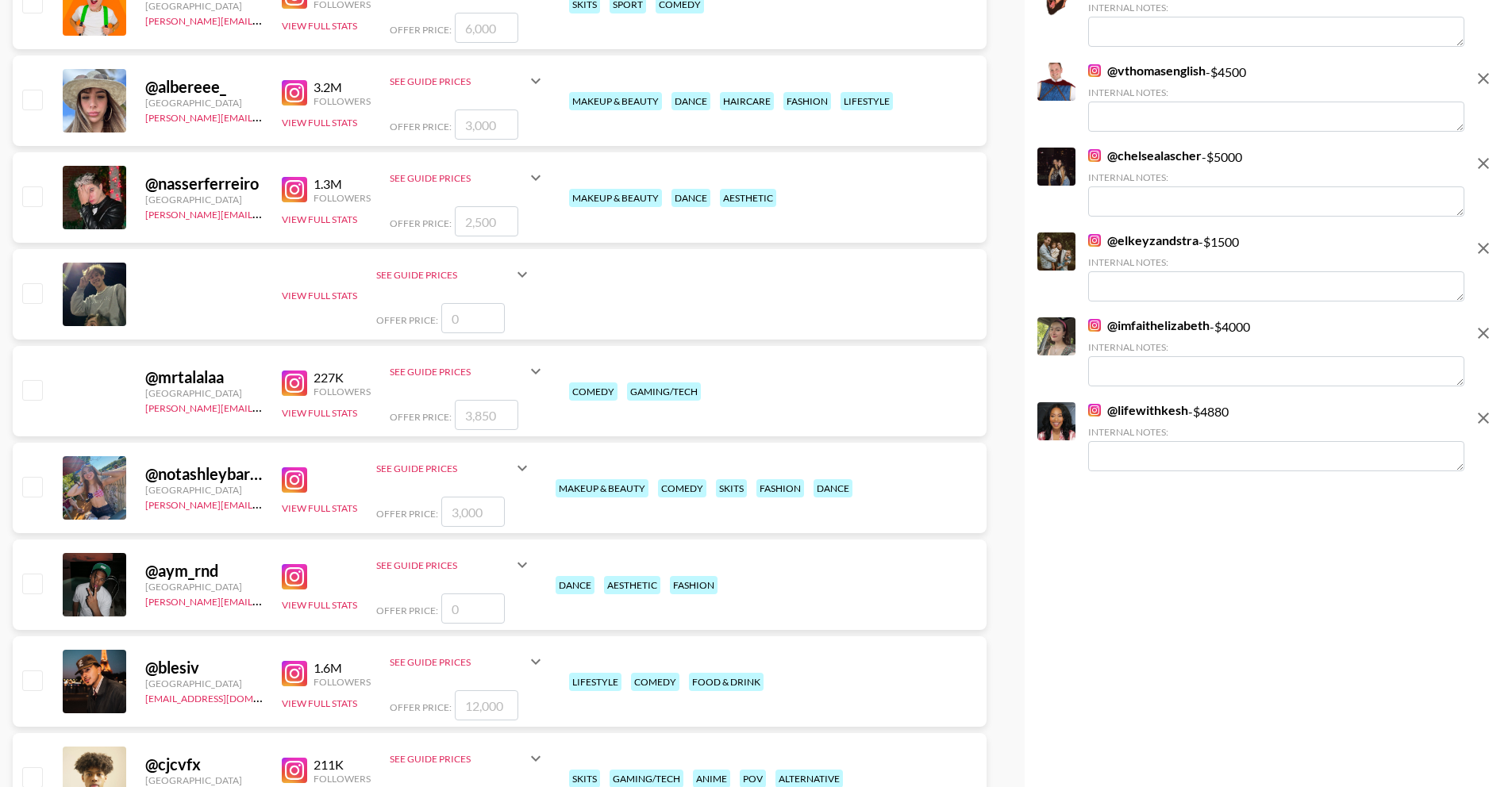
scroll to position [11524, 0]
